Goal: Transaction & Acquisition: Purchase product/service

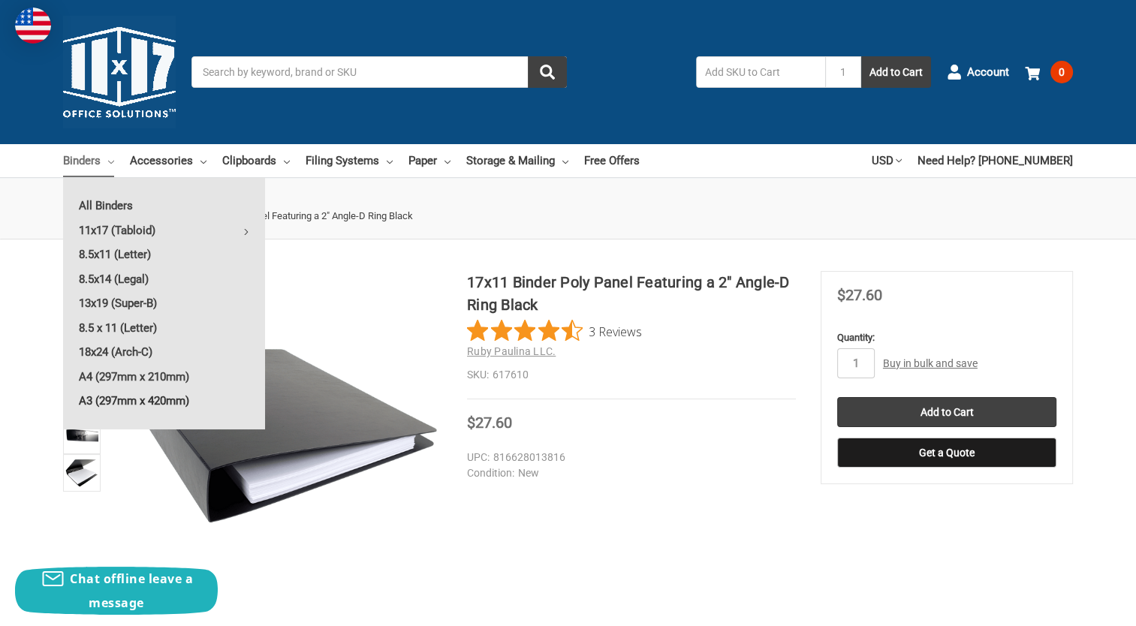
click at [137, 394] on link "A3 (297mm x 420mm)" at bounding box center [164, 401] width 202 height 24
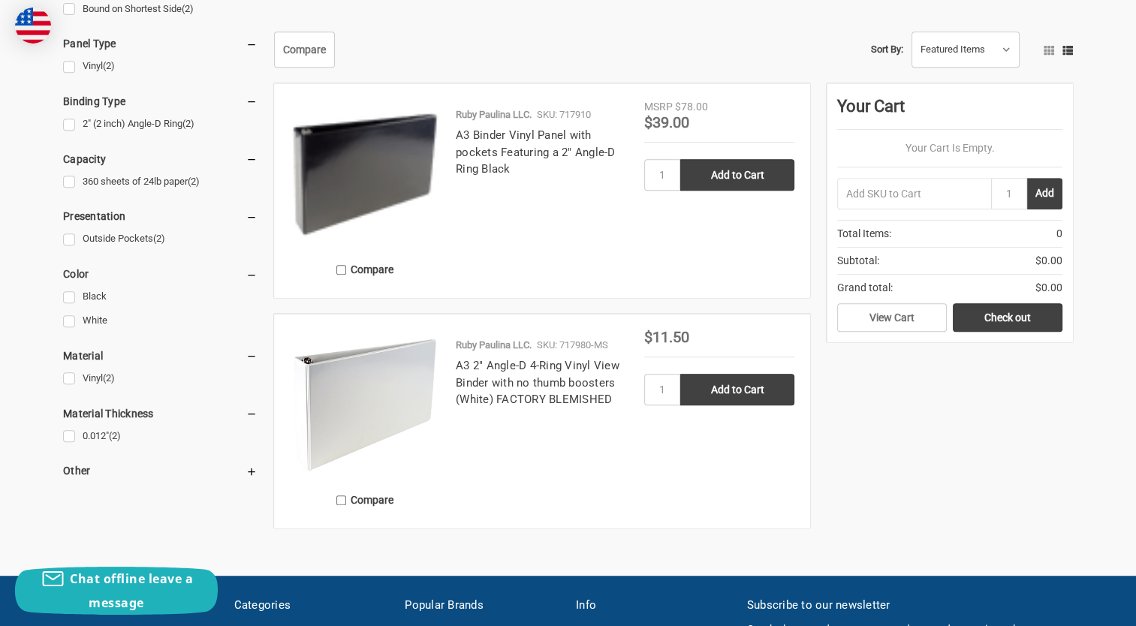
scroll to position [676, 0]
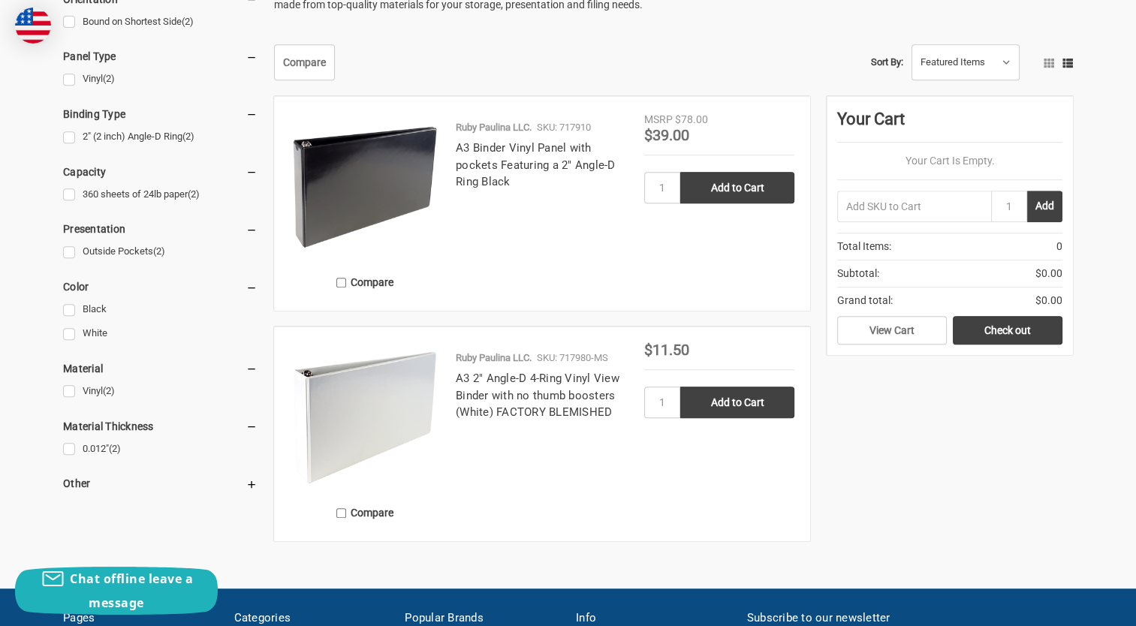
click at [391, 403] on img at bounding box center [365, 417] width 150 height 150
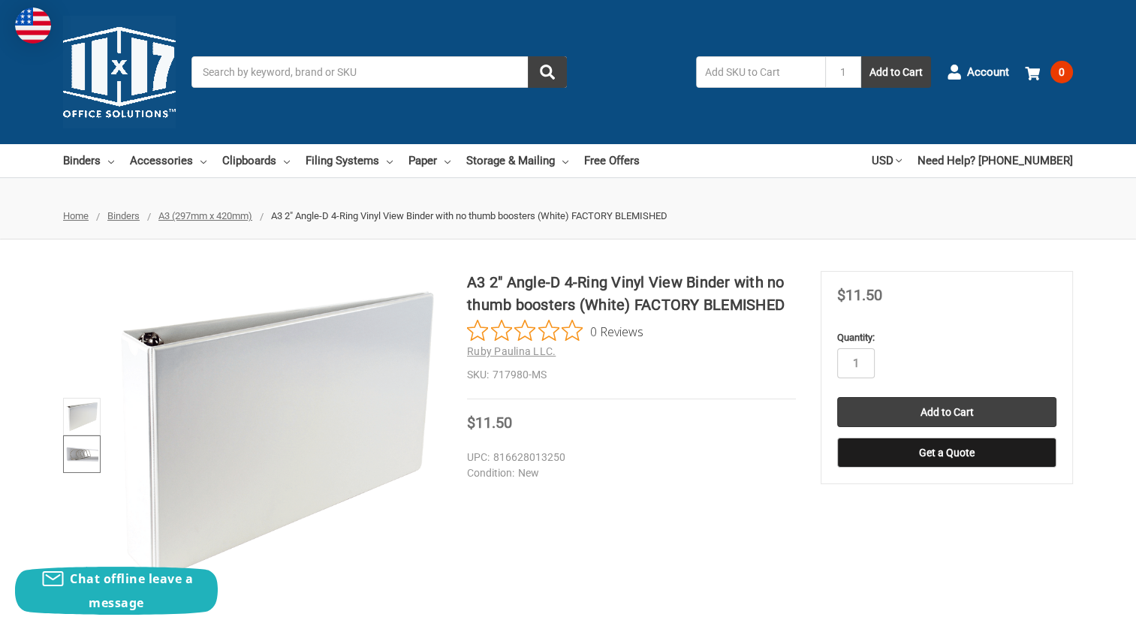
click at [83, 454] on img at bounding box center [81, 454] width 33 height 33
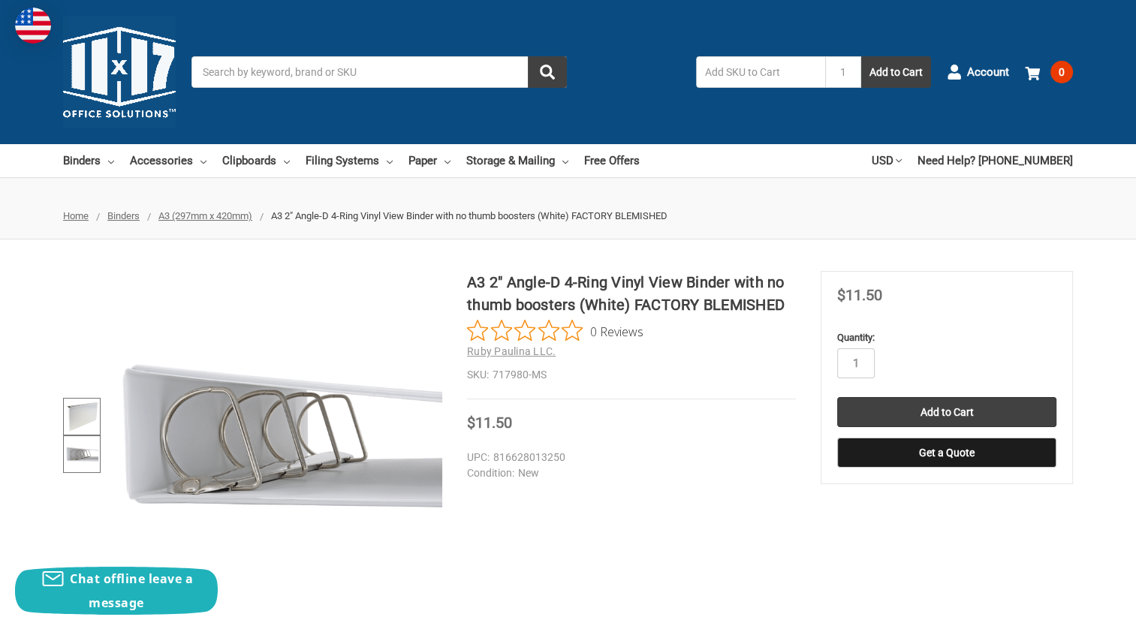
click at [83, 406] on img at bounding box center [81, 416] width 33 height 33
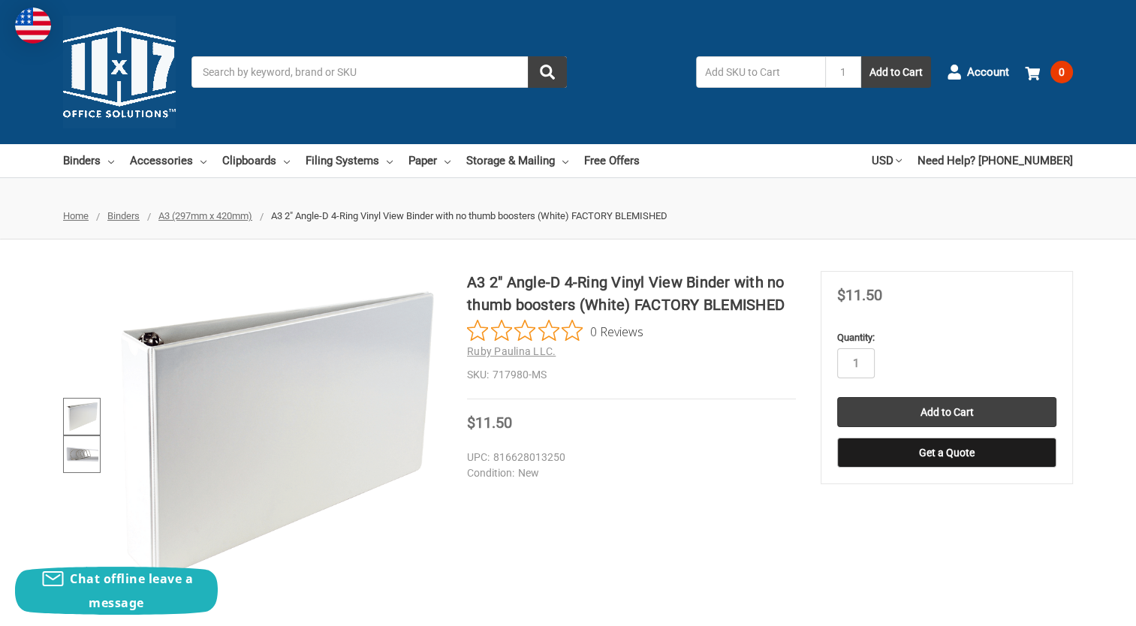
click at [83, 451] on img at bounding box center [81, 454] width 33 height 33
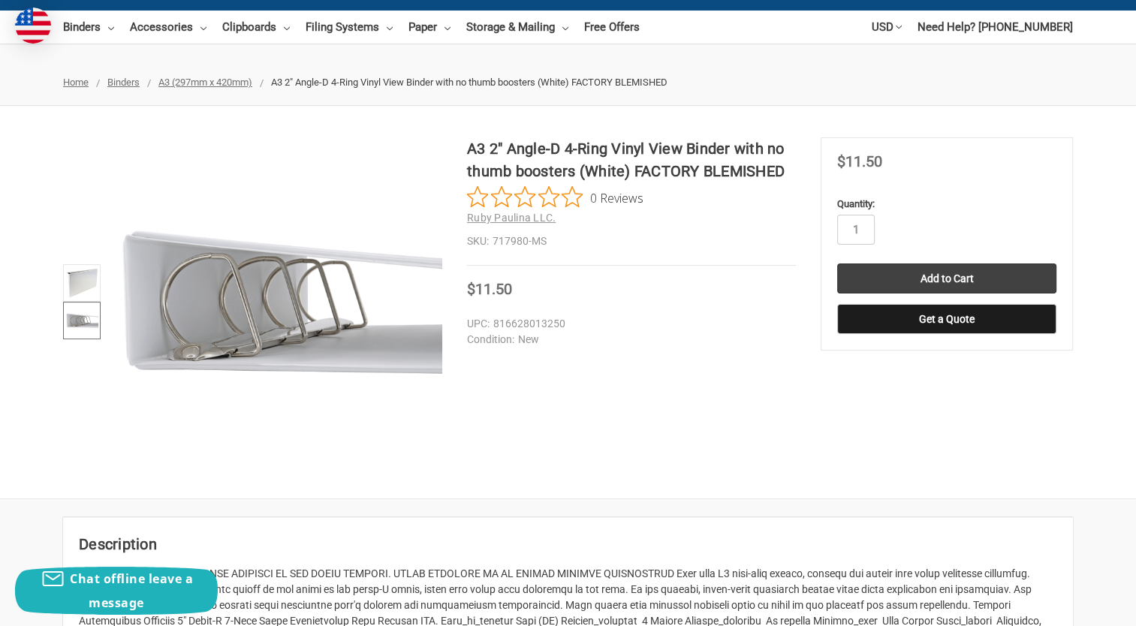
scroll to position [75, 0]
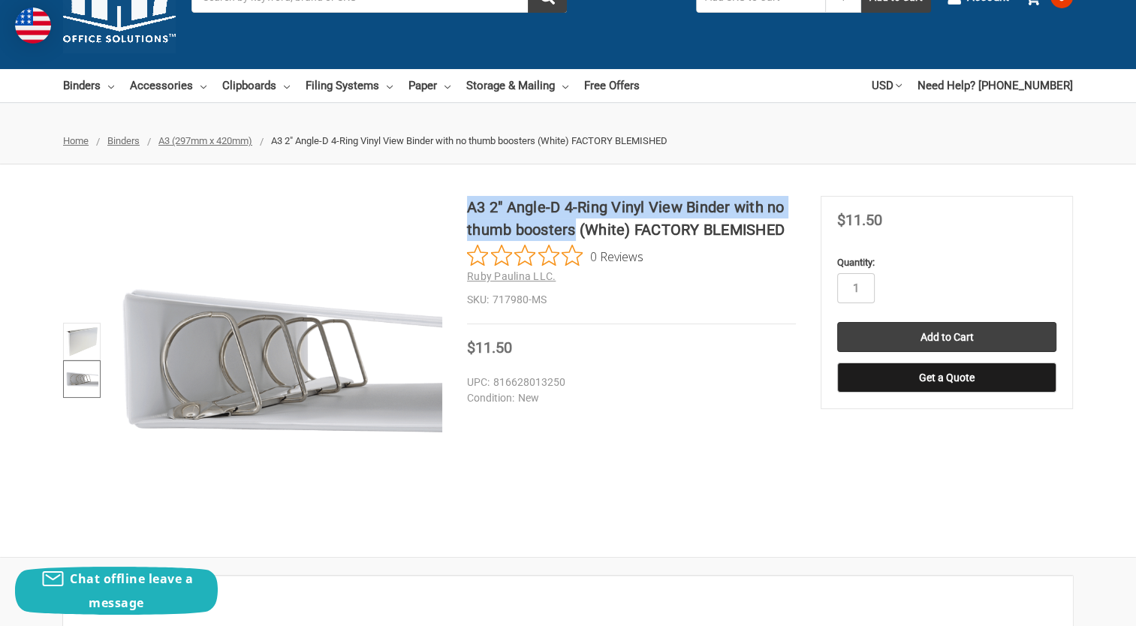
drag, startPoint x: 469, startPoint y: 206, endPoint x: 575, endPoint y: 228, distance: 108.1
click at [575, 228] on h1 "A3 2" Angle-D 4-Ring Vinyl View Binder with no thumb boosters (White) FACTORY B…" at bounding box center [631, 218] width 329 height 45
copy h1 "A3 2" Angle-D 4-Ring Vinyl View Binder with no thumb boosters"
